Goal: Task Accomplishment & Management: Use online tool/utility

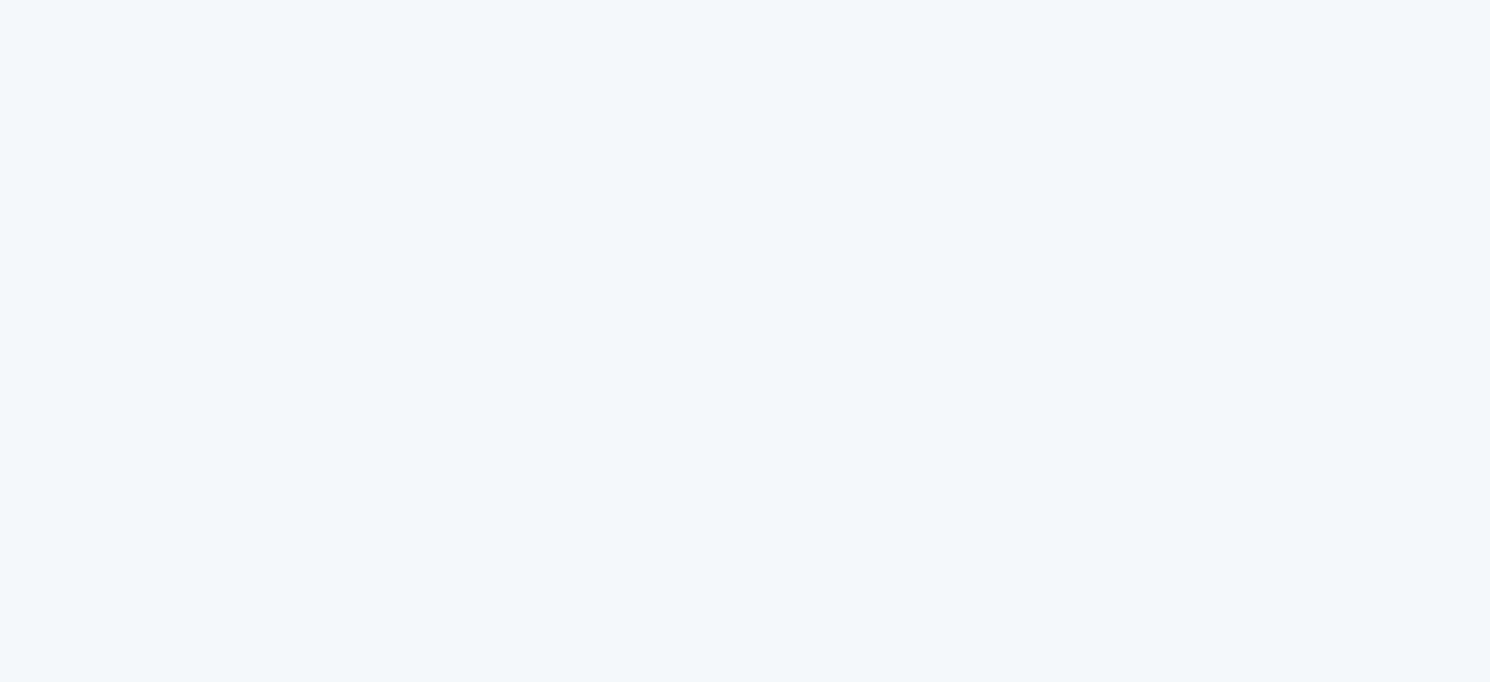
select select
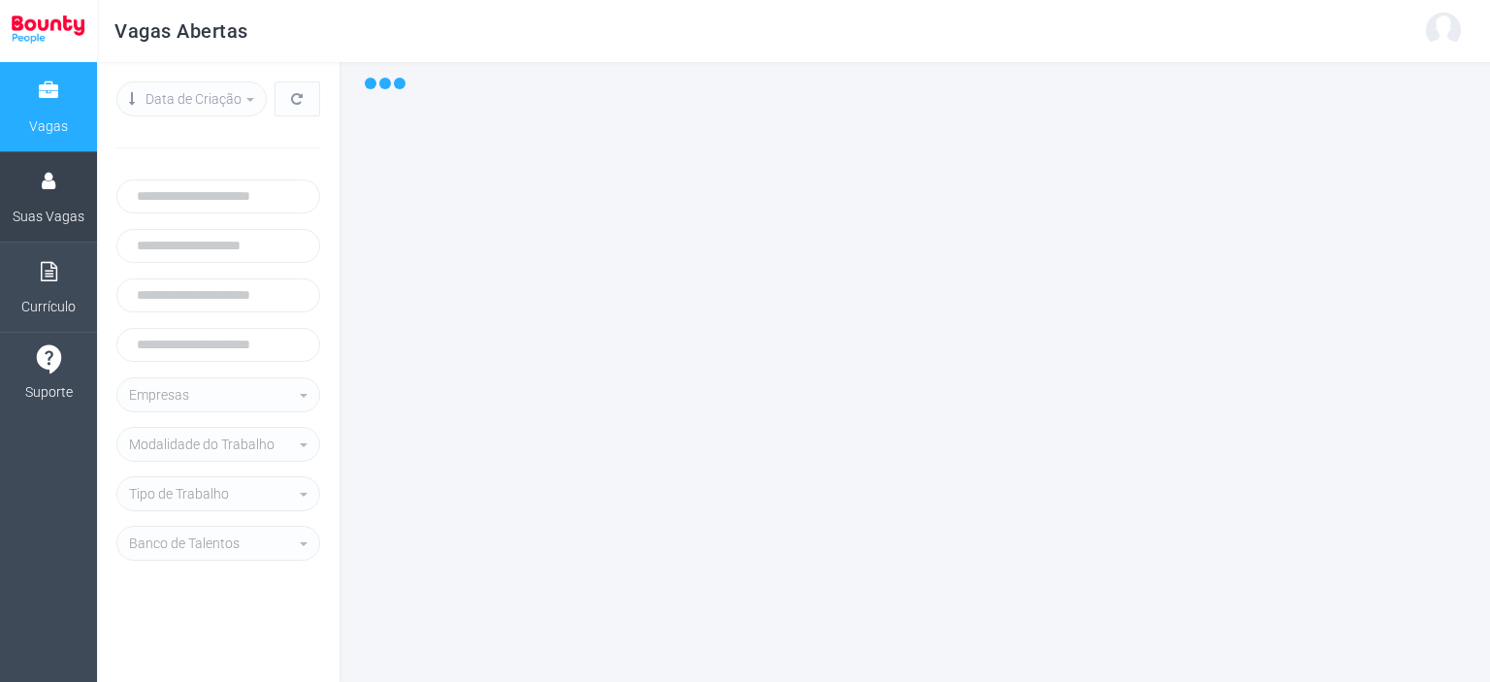
click at [69, 217] on span "Suas Vagas" at bounding box center [49, 216] width 72 height 35
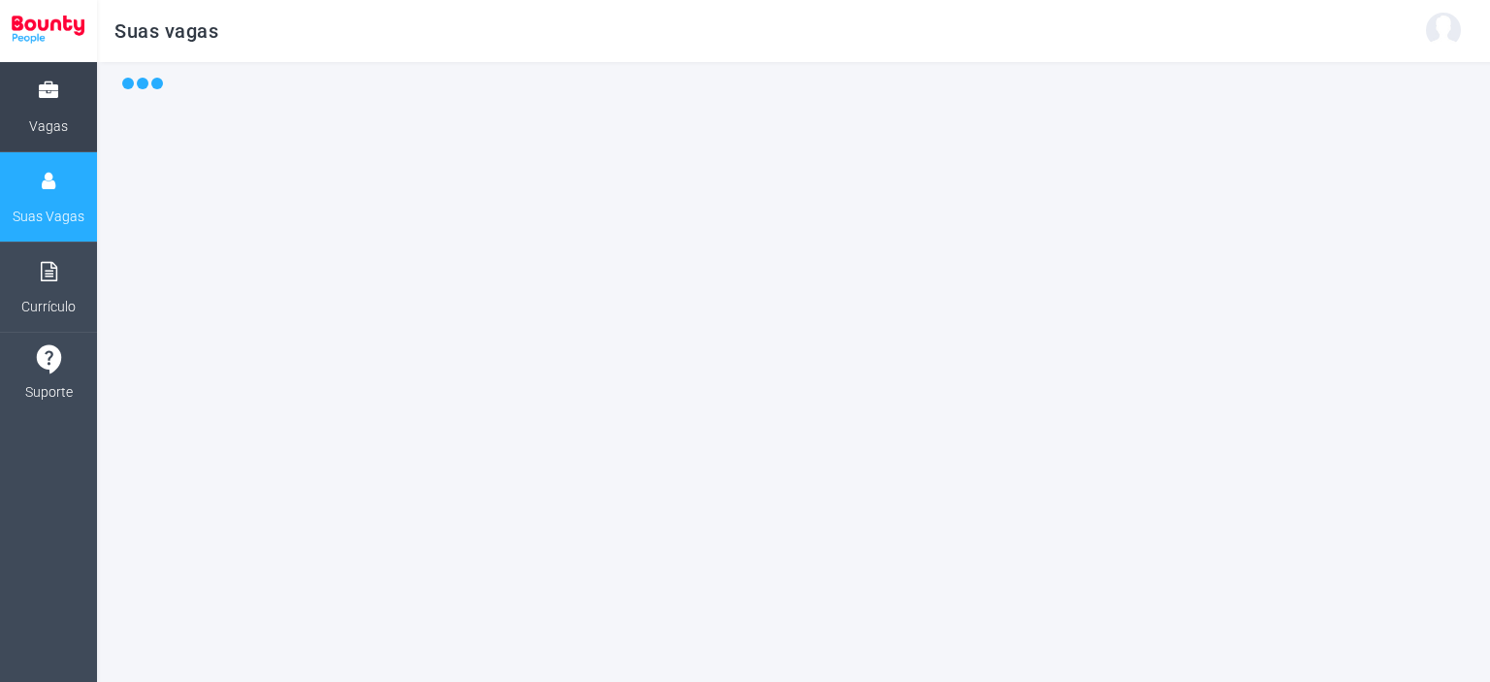
click at [38, 108] on link "Vagas" at bounding box center [48, 106] width 97 height 89
select select
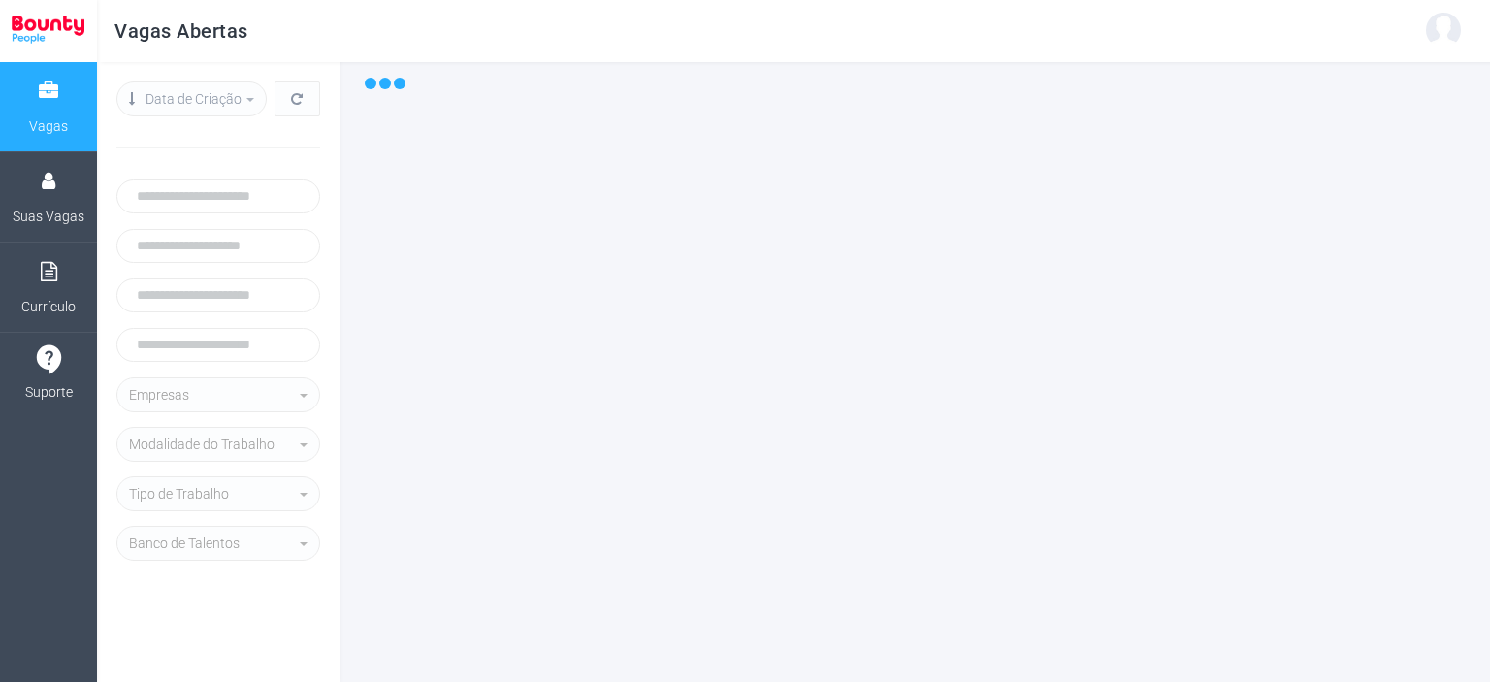
click at [702, 259] on div at bounding box center [915, 372] width 1151 height 620
